Goal: Navigation & Orientation: Find specific page/section

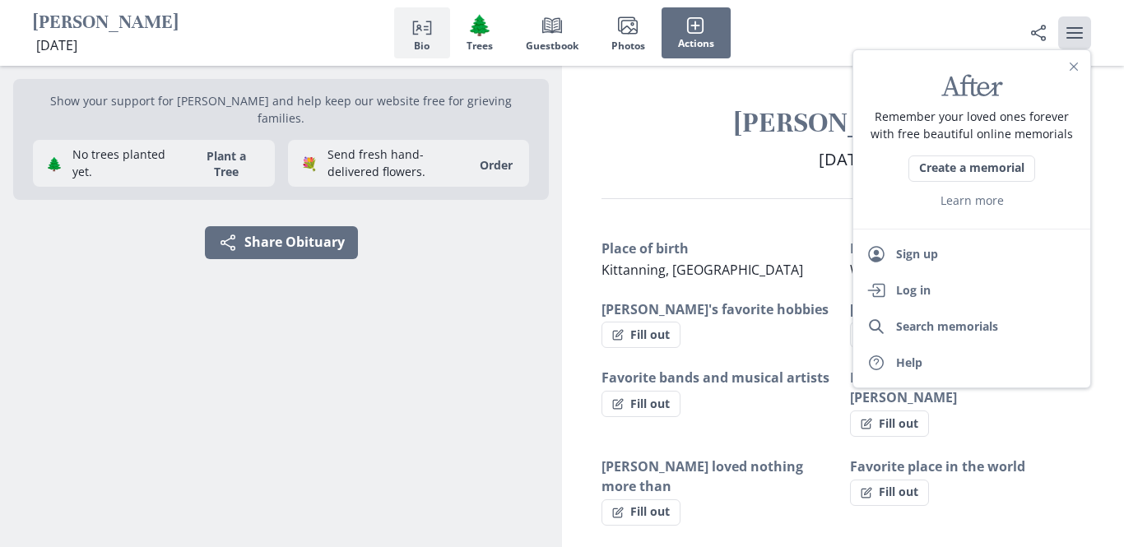
click at [909, 29] on div "Person profile Bio 🌲 Trees Book Guestbook Images Photos Actions" at bounding box center [562, 33] width 1124 height 66
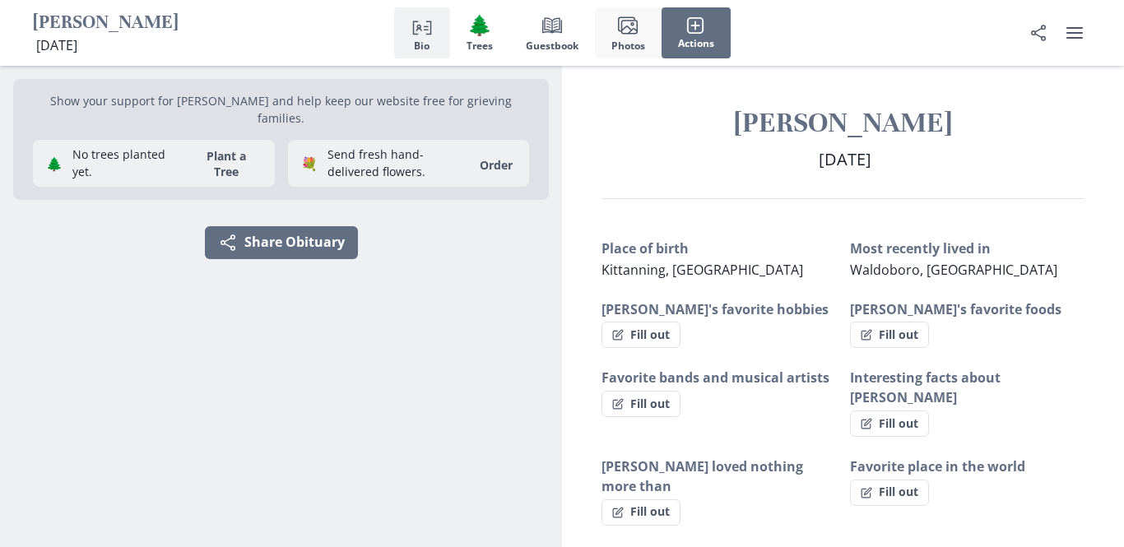
click at [620, 31] on icon "Images" at bounding box center [628, 26] width 20 height 20
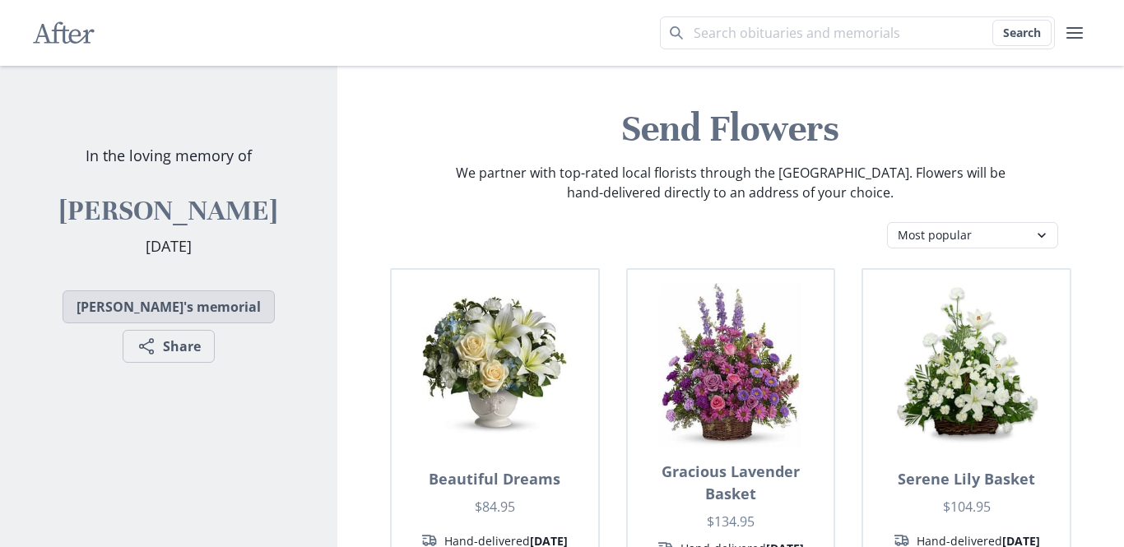
click at [137, 314] on link "Naomi's memorial" at bounding box center [169, 306] width 212 height 33
